Goal: Register for event/course

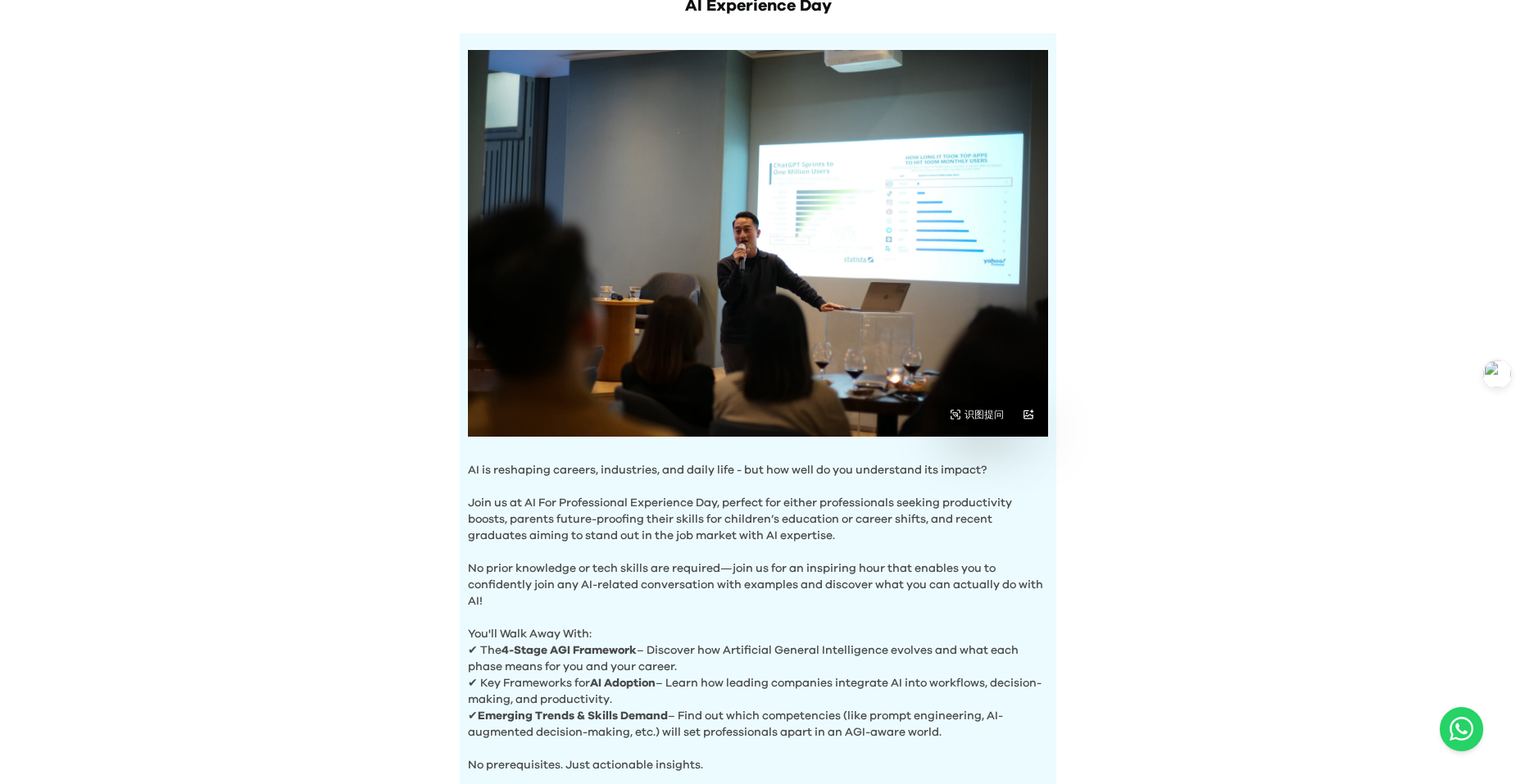
scroll to position [418, 0]
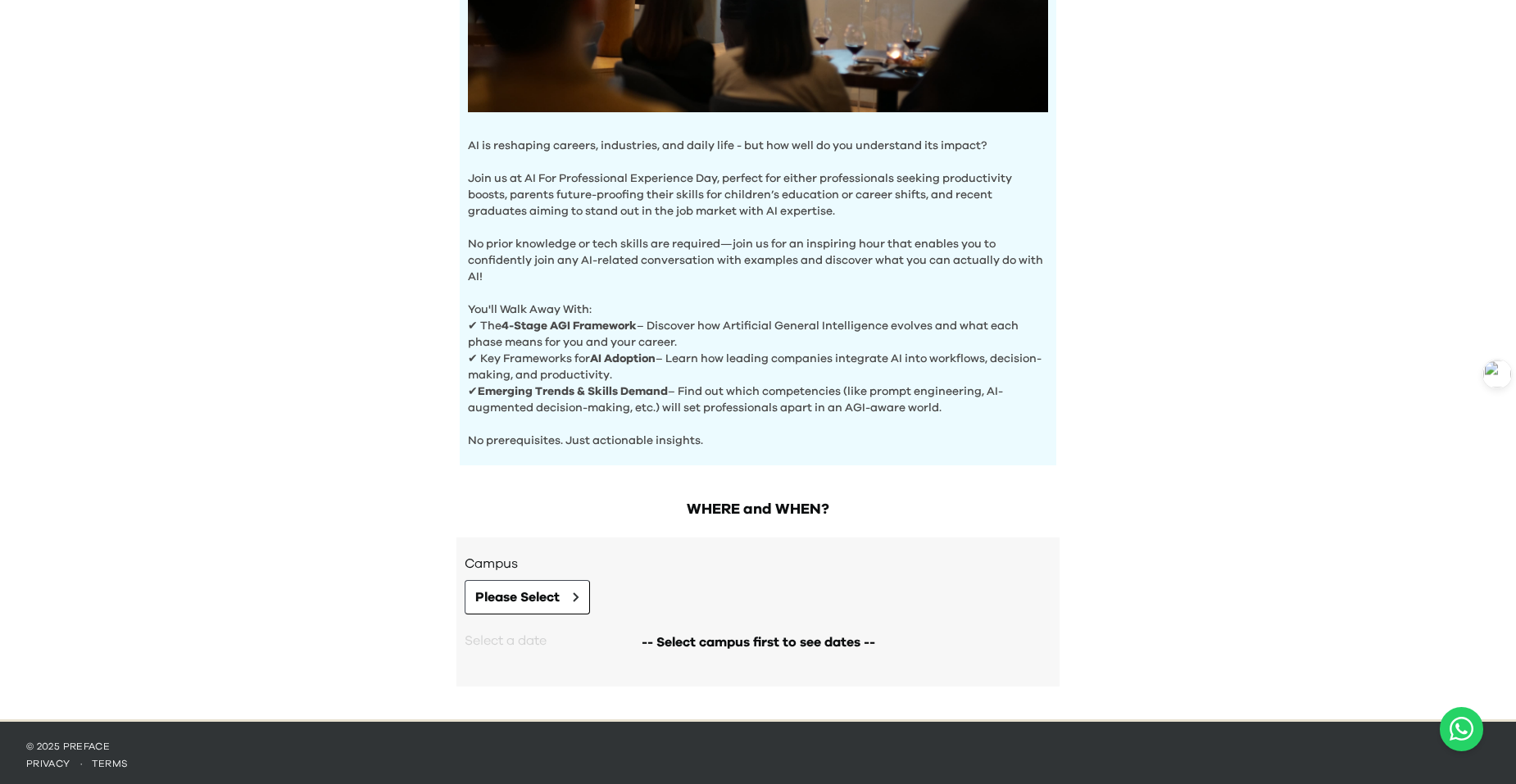
click at [522, 641] on div "-- Select campus first to see dates --" at bounding box center [758, 642] width 587 height 56
click at [526, 635] on div "-- Select campus first to see dates --" at bounding box center [758, 642] width 587 height 56
click at [649, 554] on h3 "Campus" at bounding box center [758, 564] width 587 height 20
drag, startPoint x: 715, startPoint y: 511, endPoint x: 700, endPoint y: 520, distance: 17.5
click at [708, 517] on div "WHERE and WHEN? Campus Please Select -- Select campus first to see dates -- Sel…" at bounding box center [758, 600] width 629 height 237
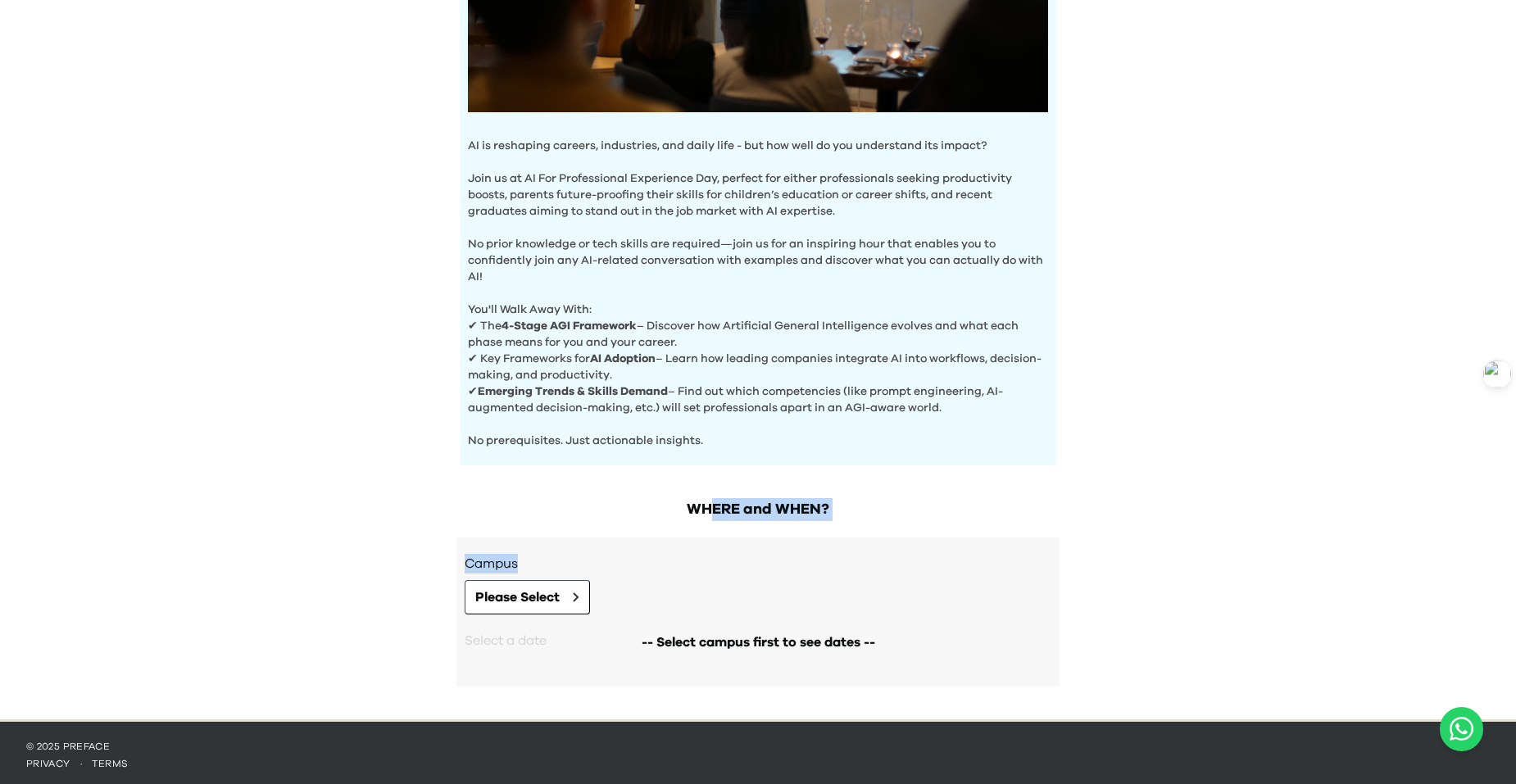
copy div "ERE and WHEN? Campus"
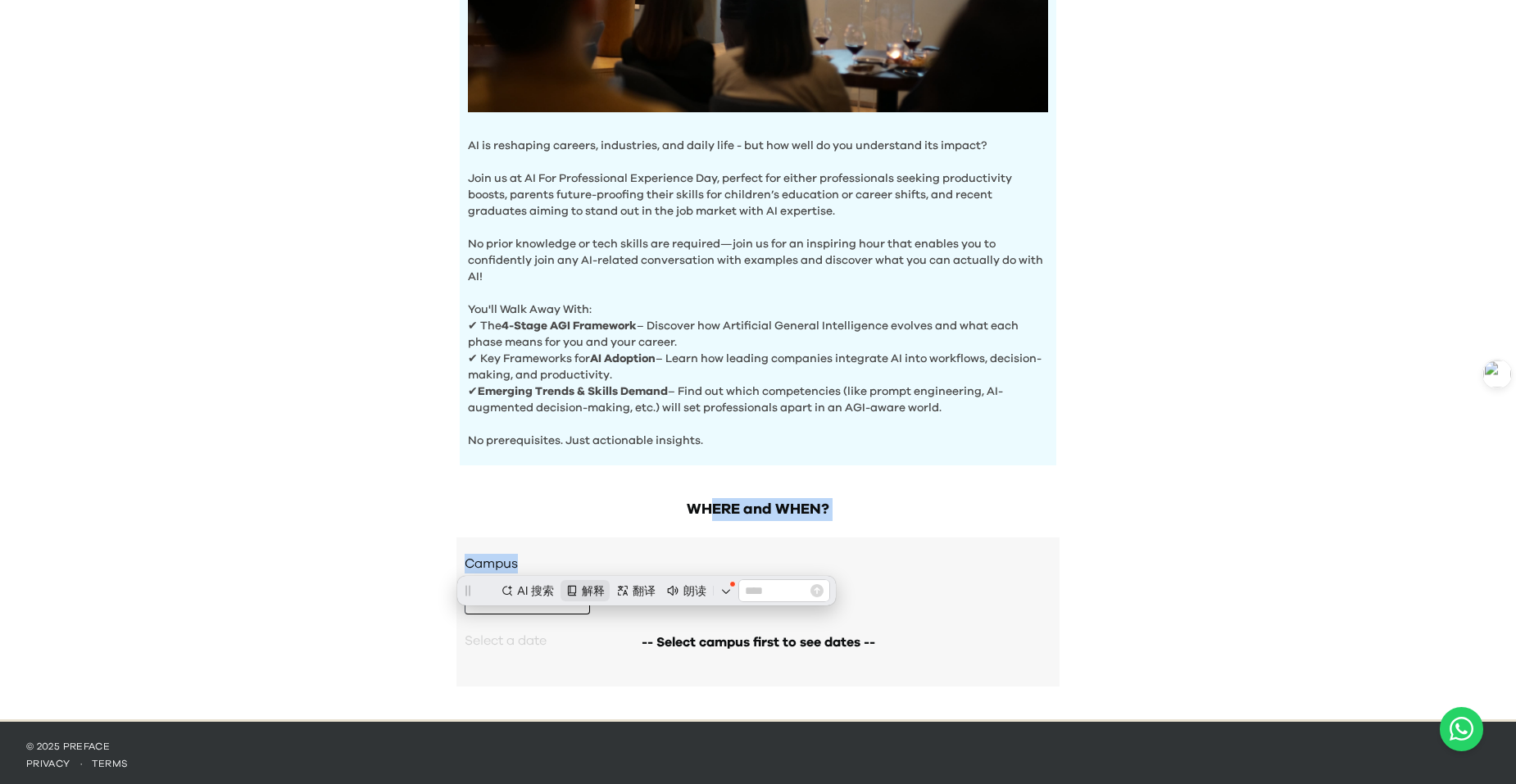
scroll to position [0, 0]
click at [681, 499] on h2 "WHERE and WHEN?" at bounding box center [758, 509] width 603 height 23
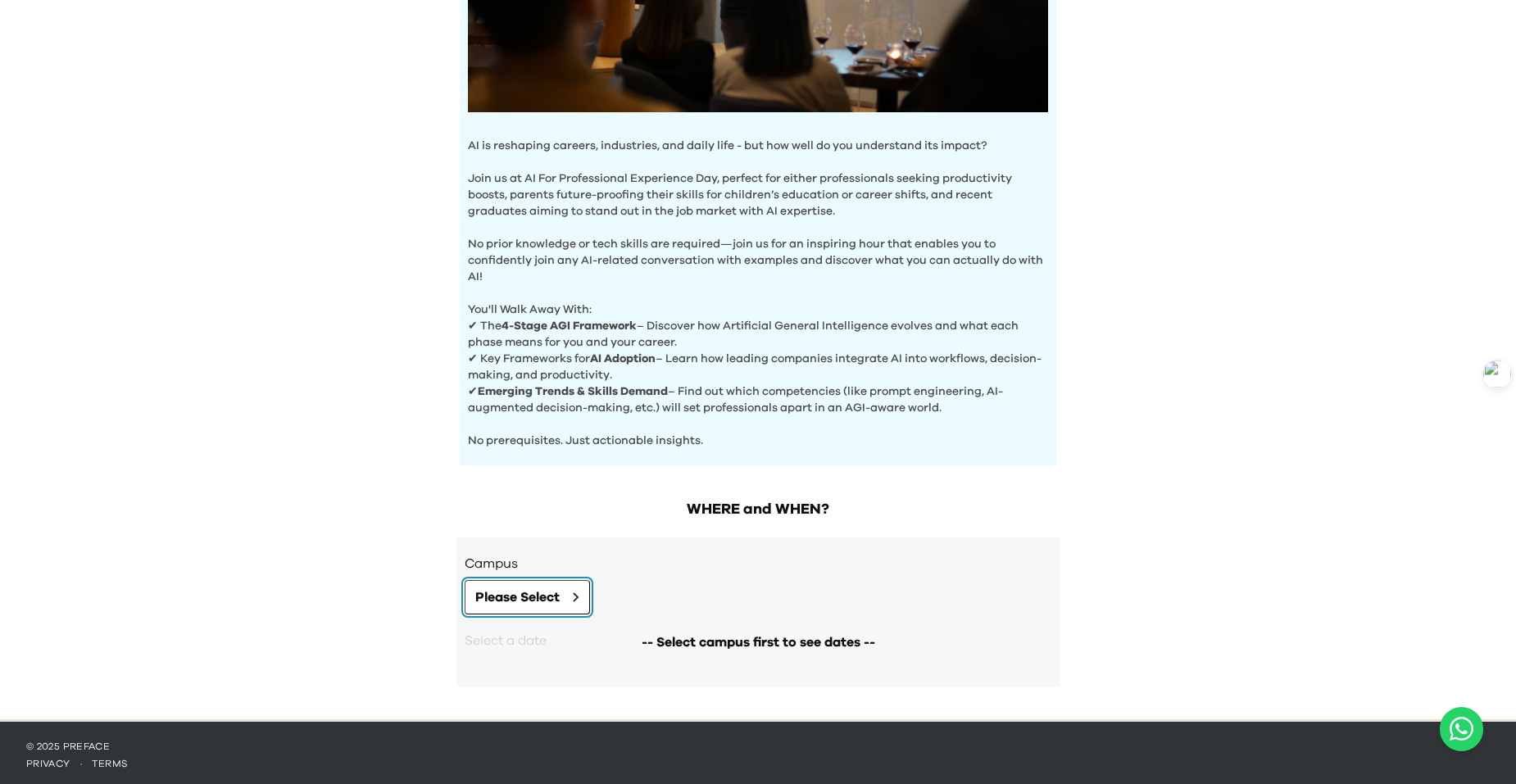
click at [534, 605] on button "Please Select" at bounding box center [527, 597] width 126 height 35
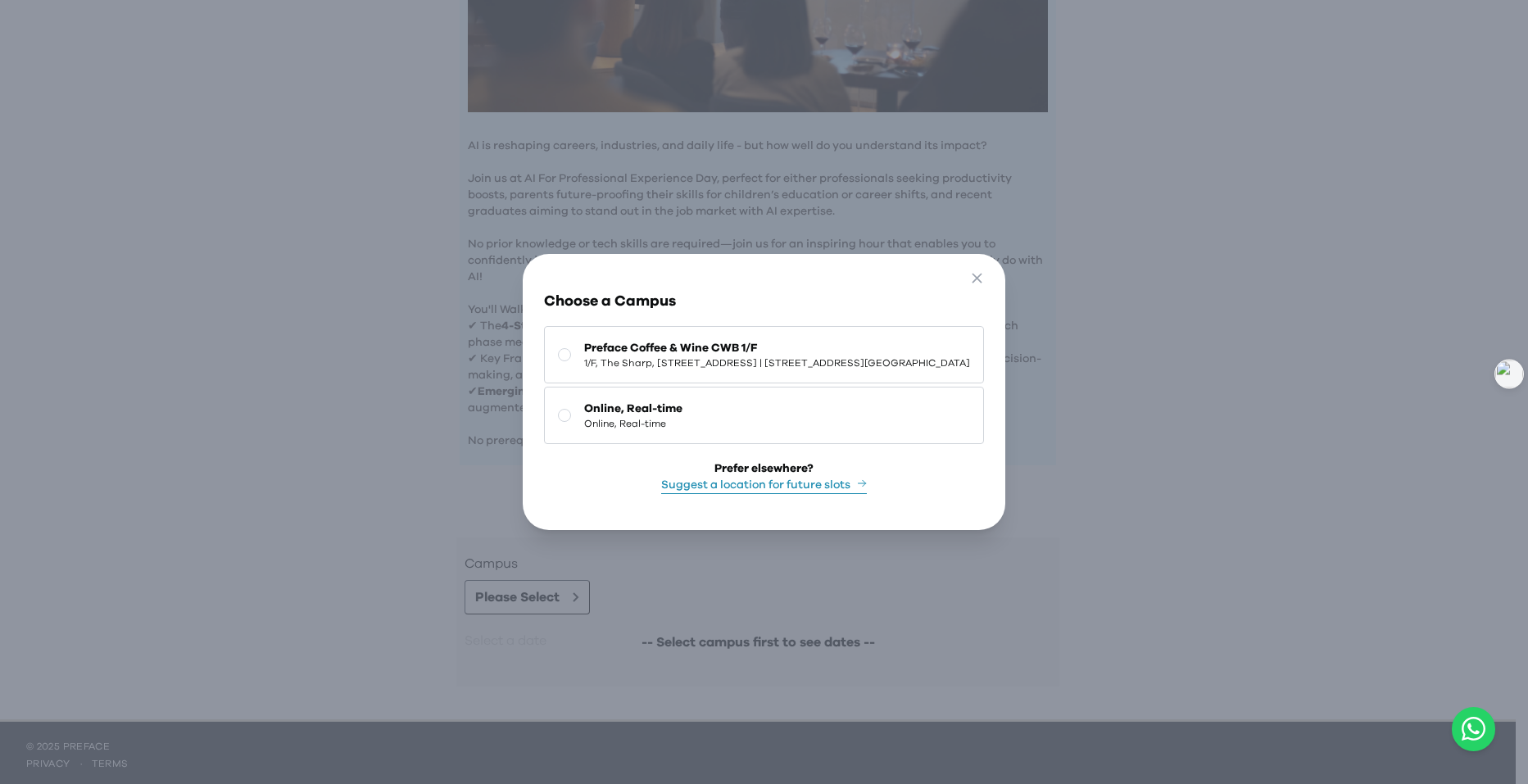
click at [559, 411] on rect at bounding box center [565, 415] width 12 height 12
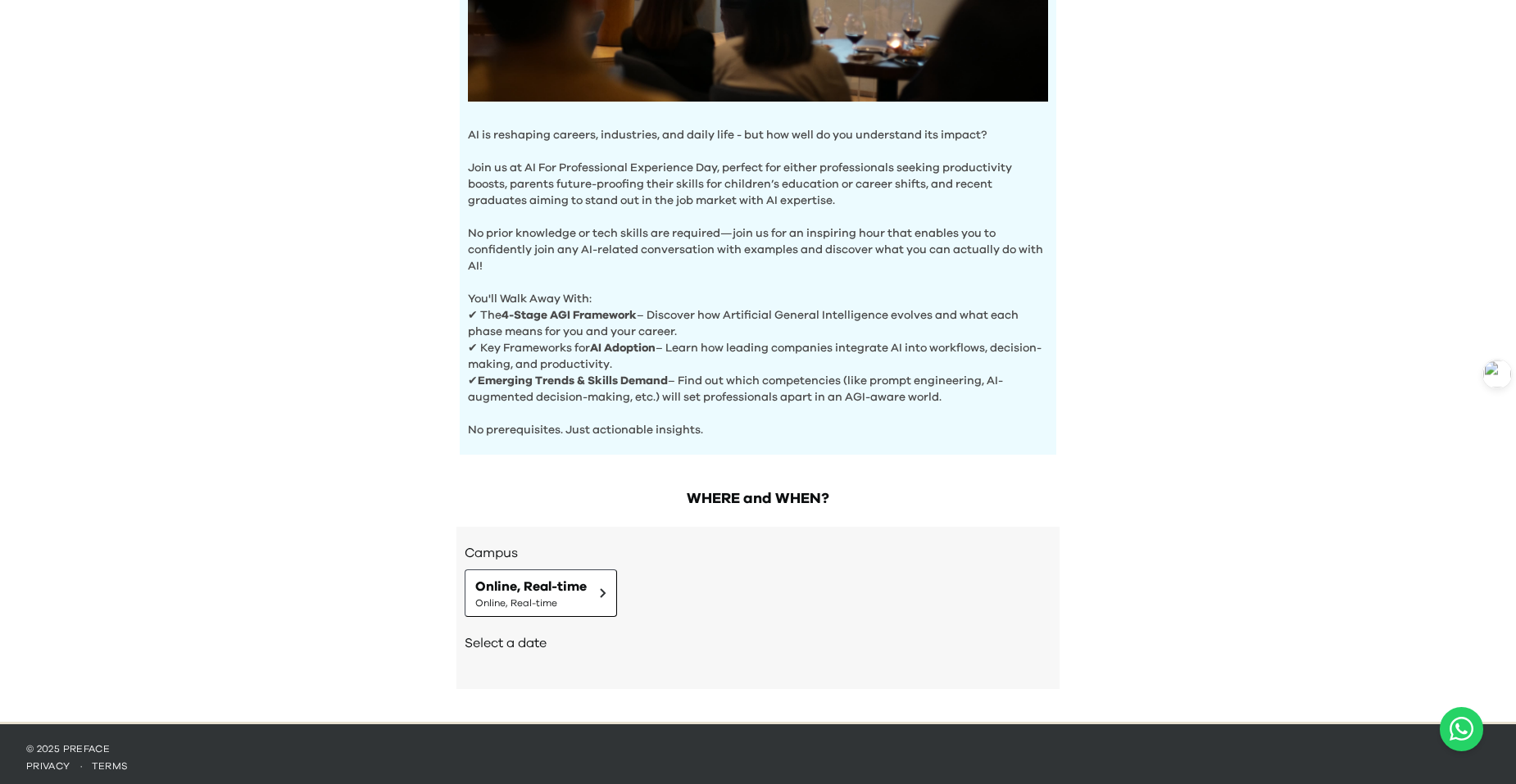
scroll to position [431, 0]
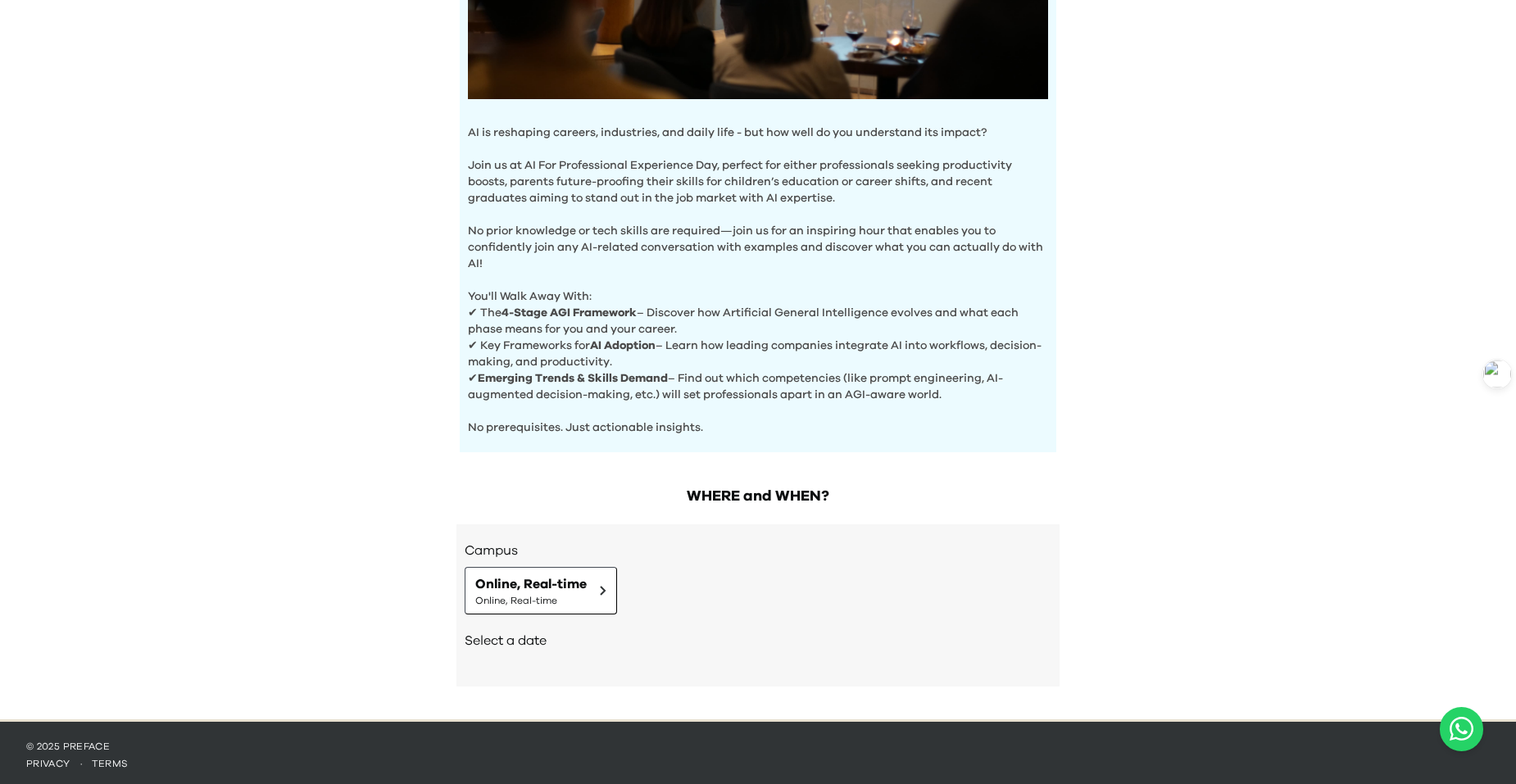
click at [564, 639] on h2 "Select a date" at bounding box center [758, 641] width 587 height 20
drag, startPoint x: 533, startPoint y: 644, endPoint x: 498, endPoint y: 640, distance: 35.2
click at [499, 641] on h2 "Select a date" at bounding box center [758, 641] width 587 height 20
copy h2 "t a da"
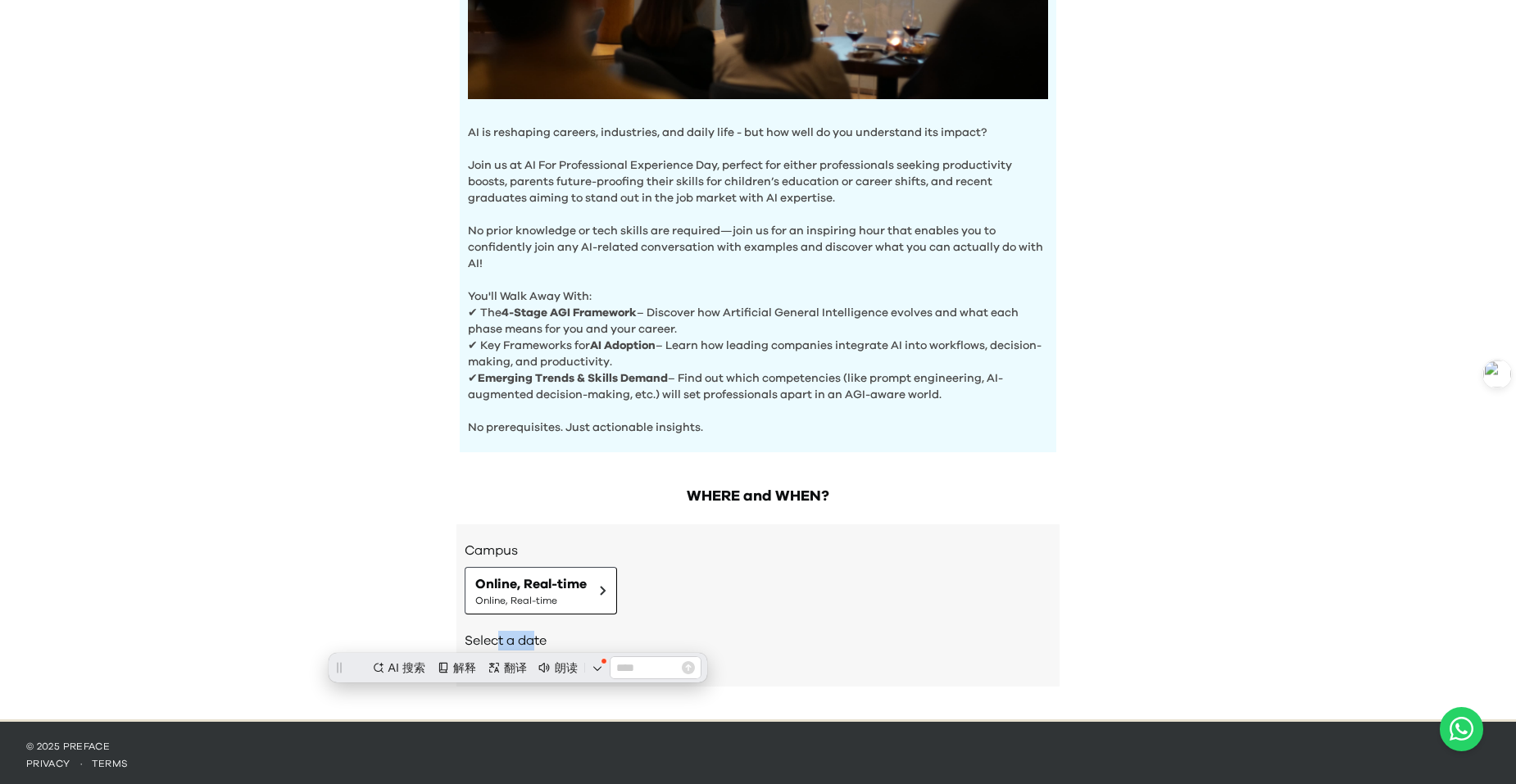
scroll to position [0, 0]
click at [490, 640] on h2 "Select a date" at bounding box center [758, 641] width 587 height 20
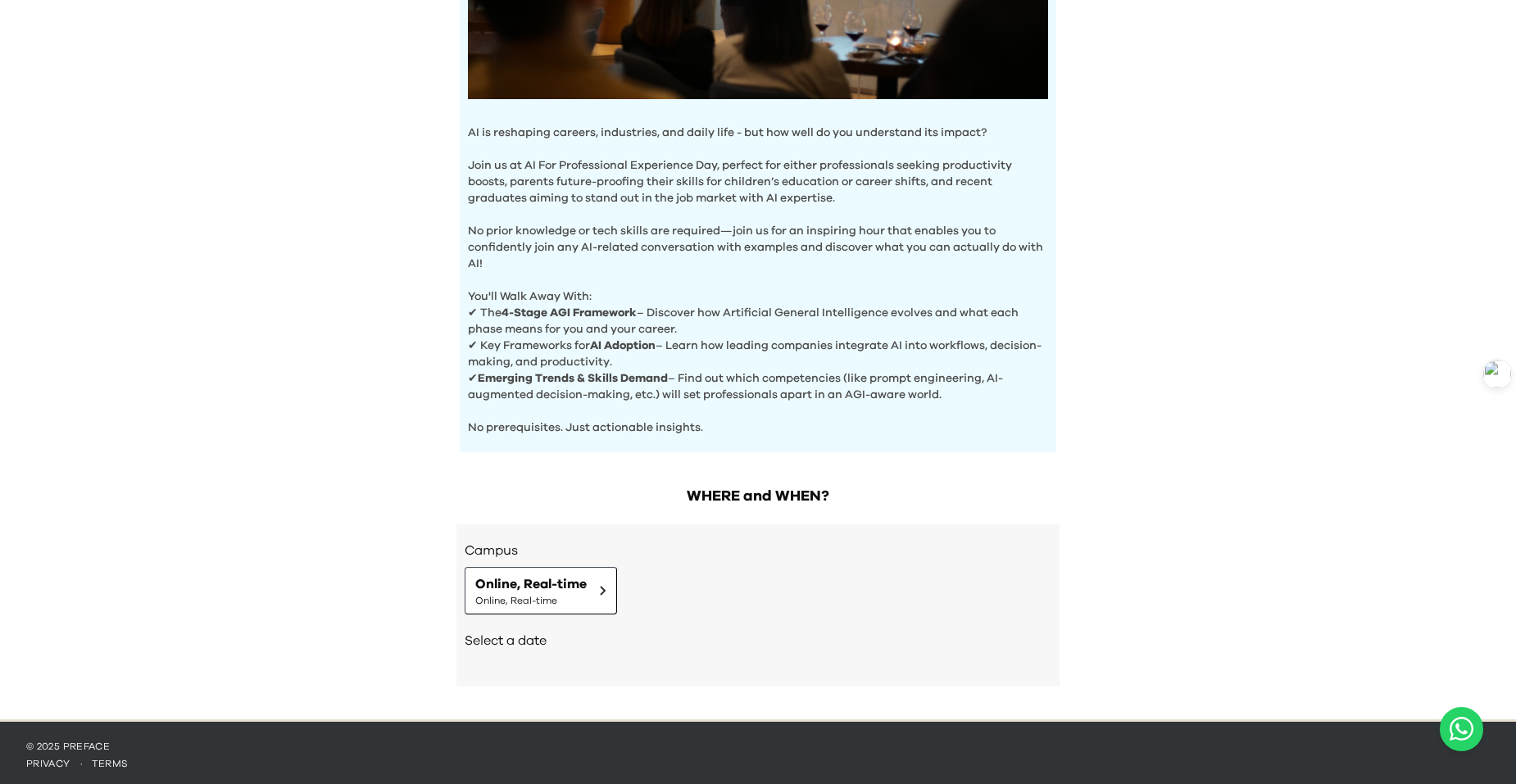
click at [776, 529] on div "Campus Online, Real-time Online, Real-time Select a date Need other dates and t…" at bounding box center [758, 605] width 603 height 162
